Goal: Task Accomplishment & Management: Manage account settings

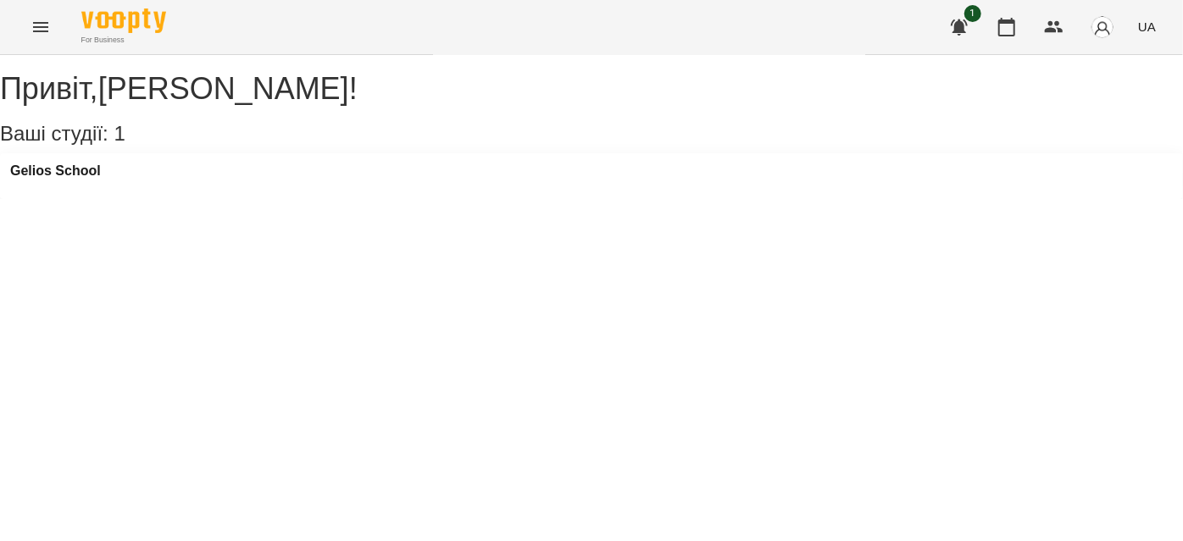
click at [44, 29] on icon "Menu" at bounding box center [40, 27] width 20 height 20
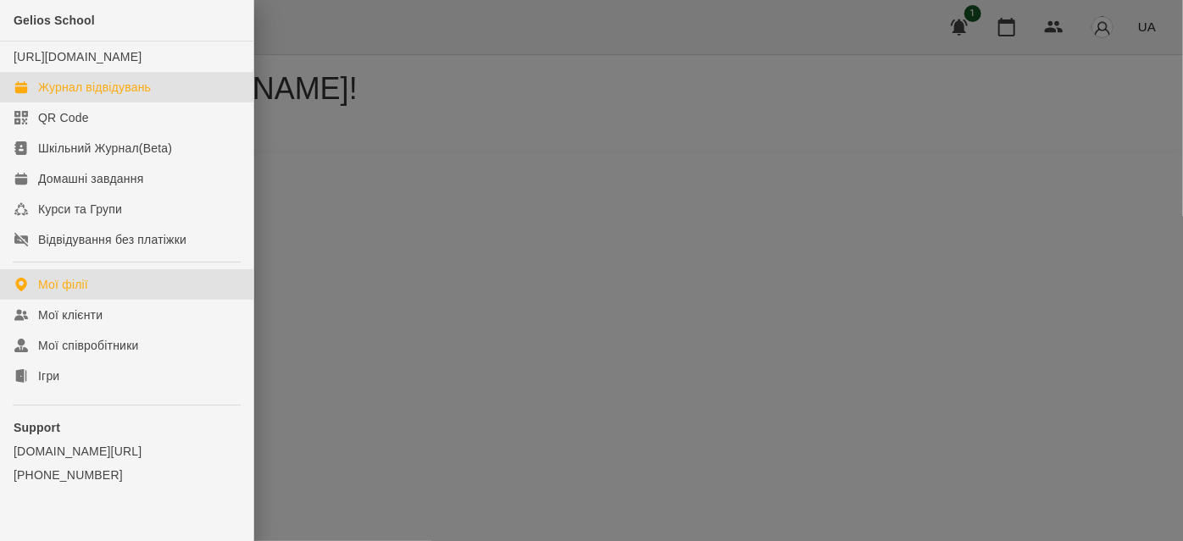
click at [72, 96] on div "Журнал відвідувань" at bounding box center [94, 87] width 113 height 17
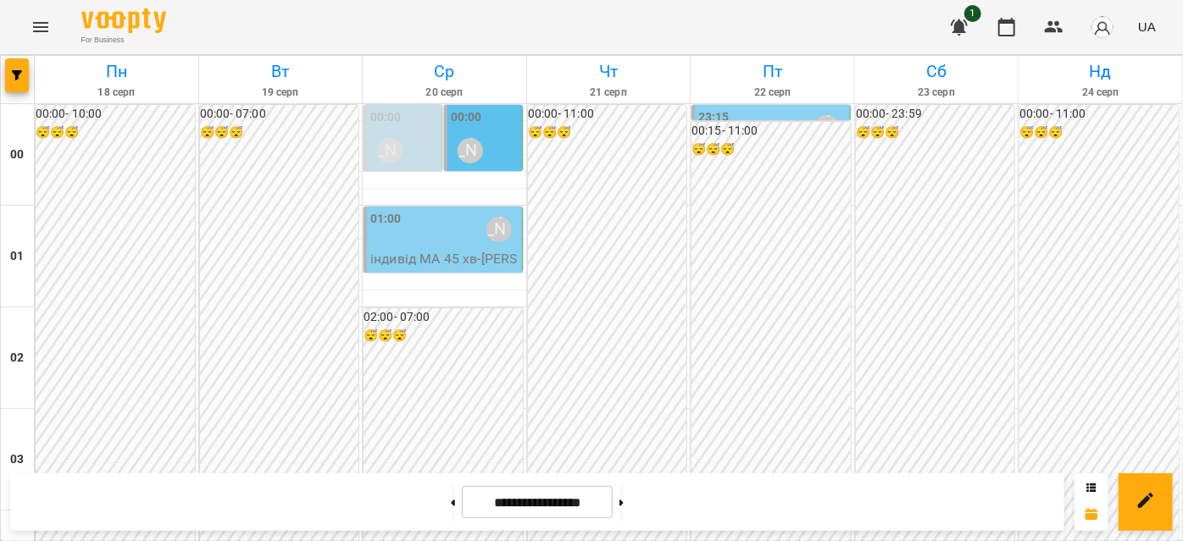
scroll to position [1925, 0]
click at [451, 504] on button at bounding box center [453, 502] width 4 height 37
type input "**********"
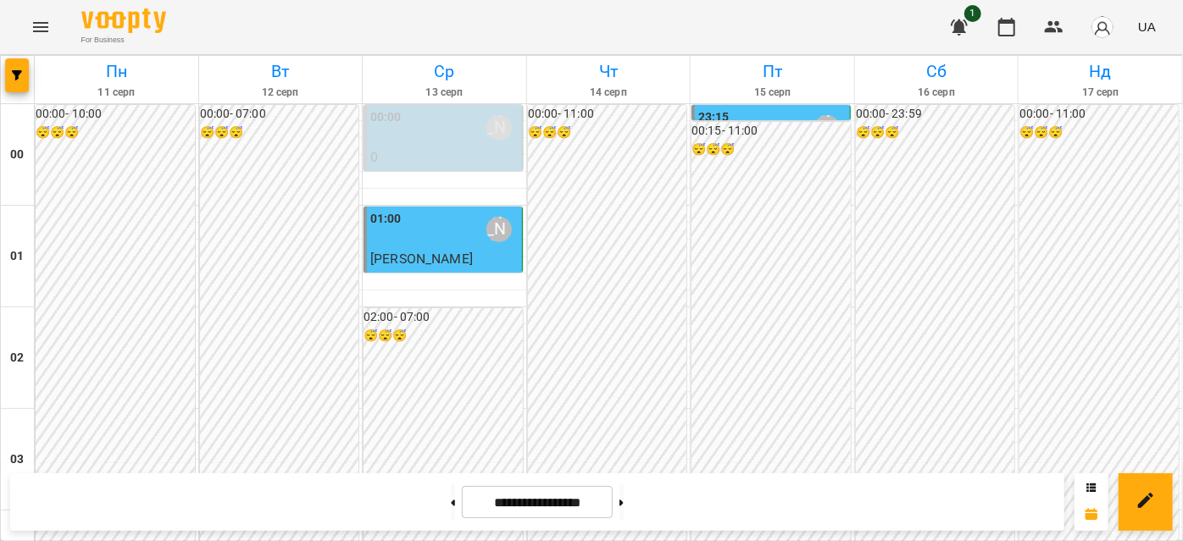
scroll to position [2002, 0]
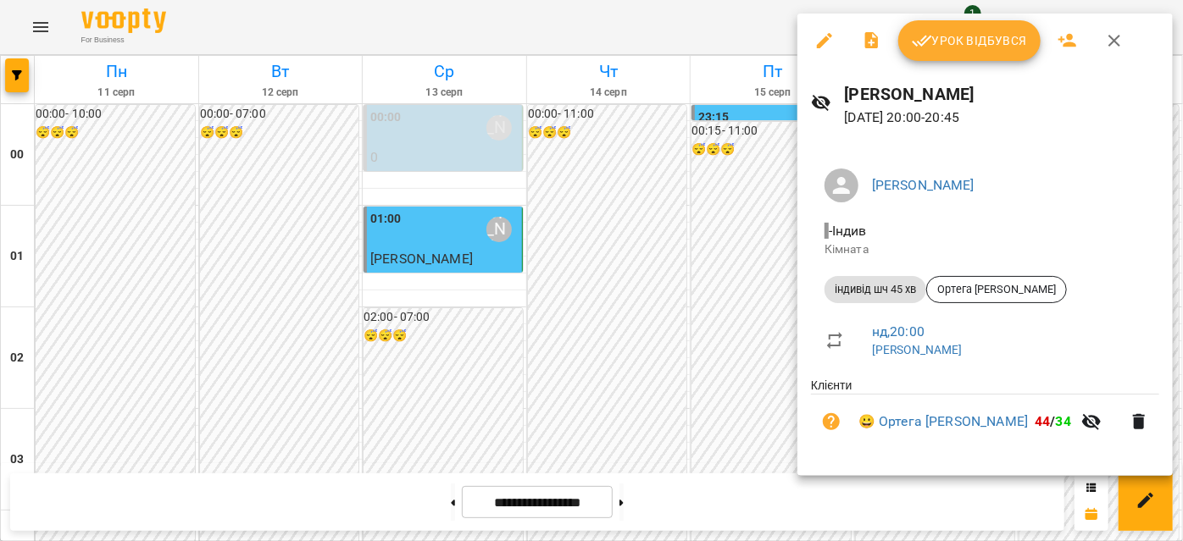
click at [988, 47] on span "Урок відбувся" at bounding box center [969, 40] width 115 height 20
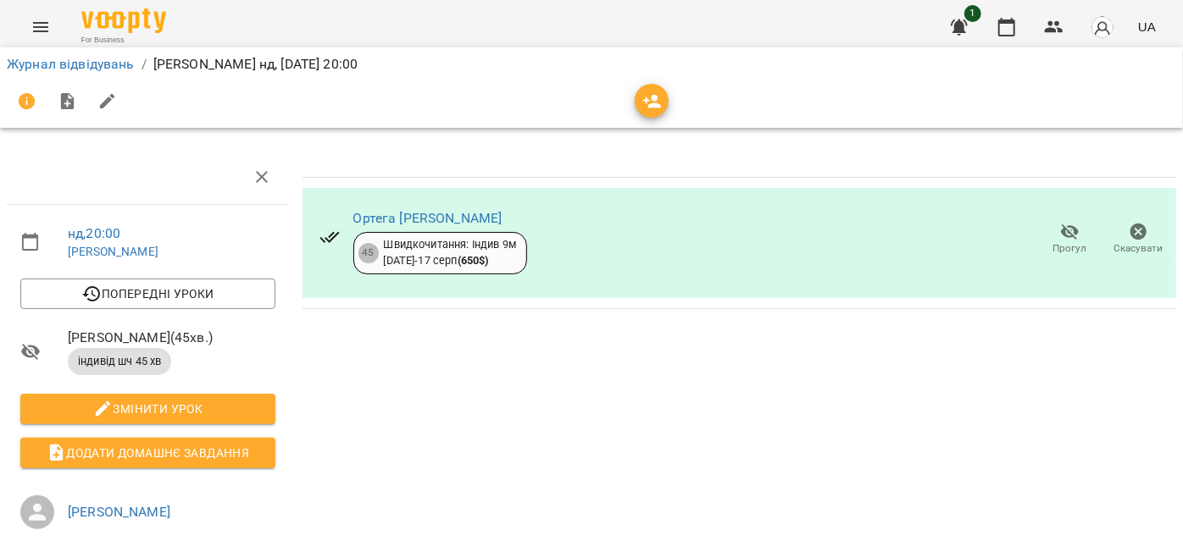
click at [38, 30] on icon "Menu" at bounding box center [40, 27] width 20 height 20
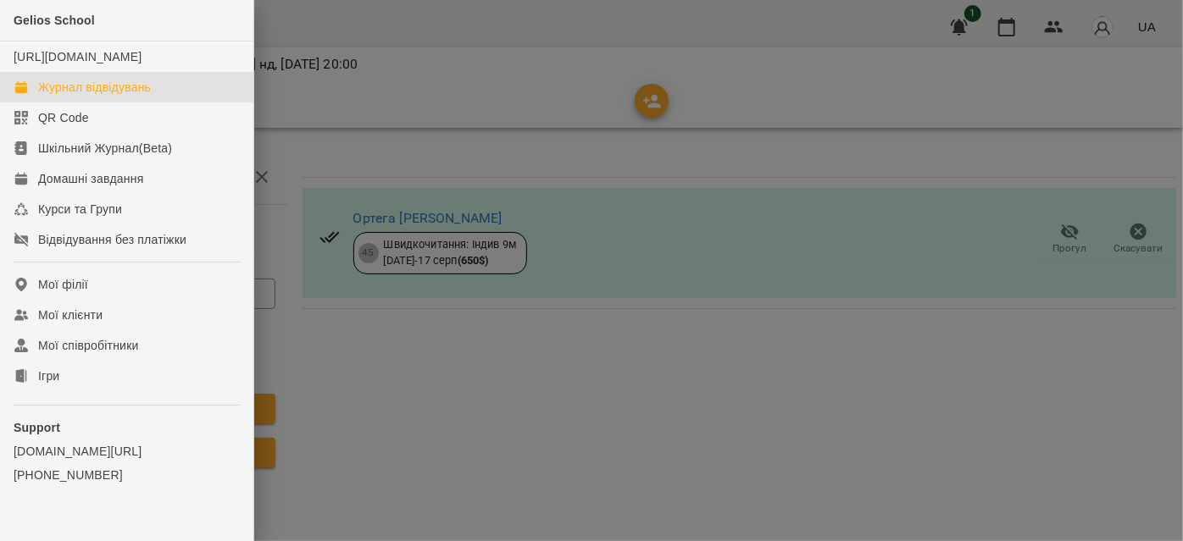
click at [64, 96] on div "Журнал відвідувань" at bounding box center [94, 87] width 113 height 17
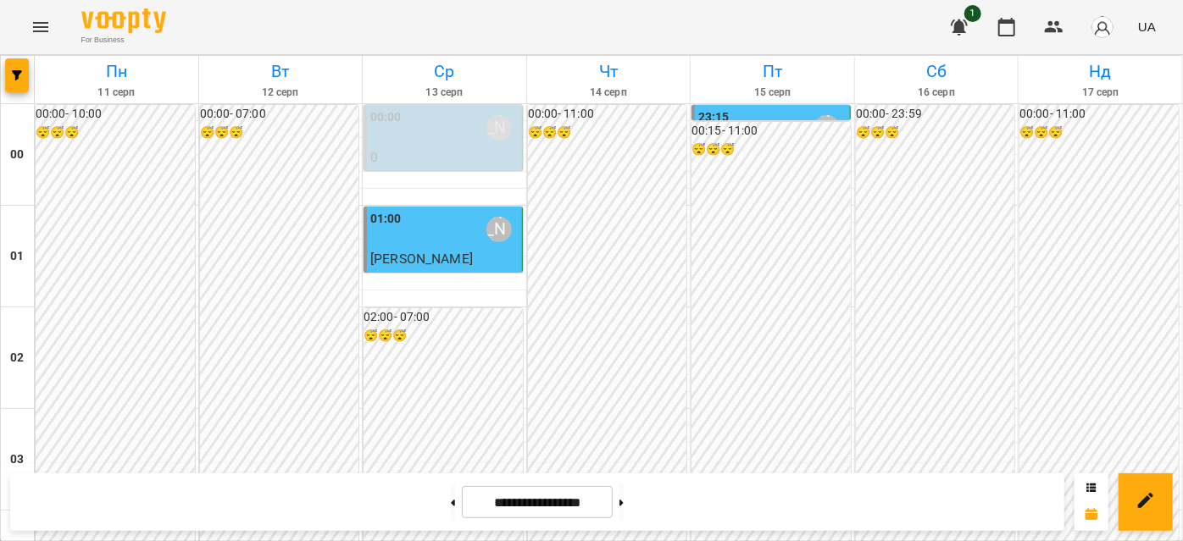
scroll to position [2002, 0]
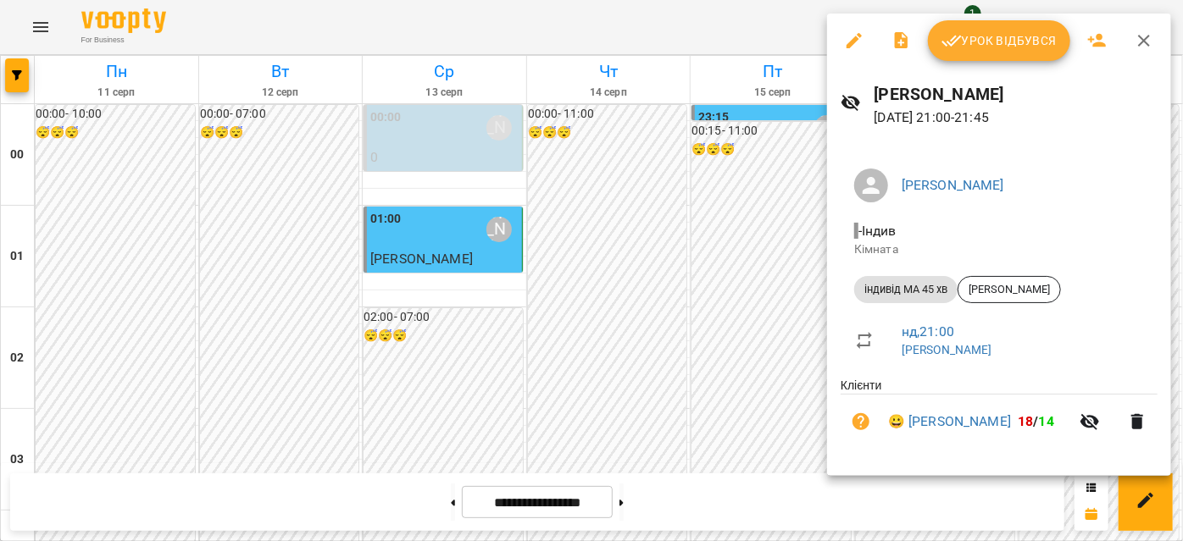
click at [1010, 34] on span "Урок відбувся" at bounding box center [998, 40] width 115 height 20
